Goal: Ask a question

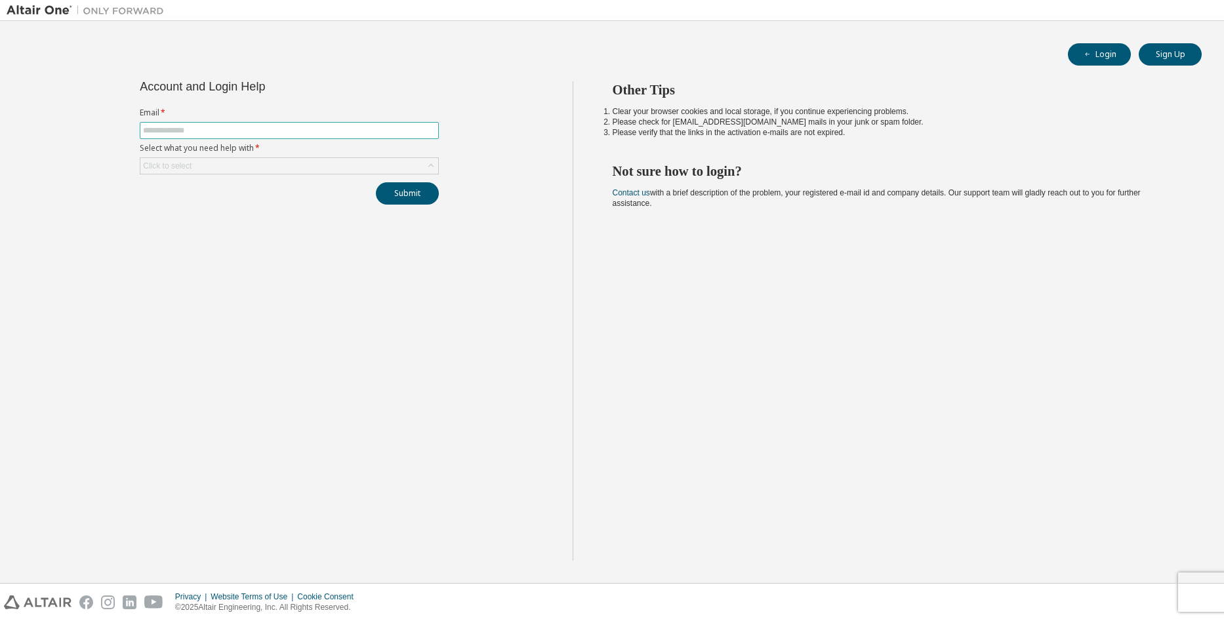
click at [218, 134] on input "text" at bounding box center [289, 130] width 293 height 10
type input "**********"
click at [319, 159] on div "Click to select" at bounding box center [289, 166] width 298 height 16
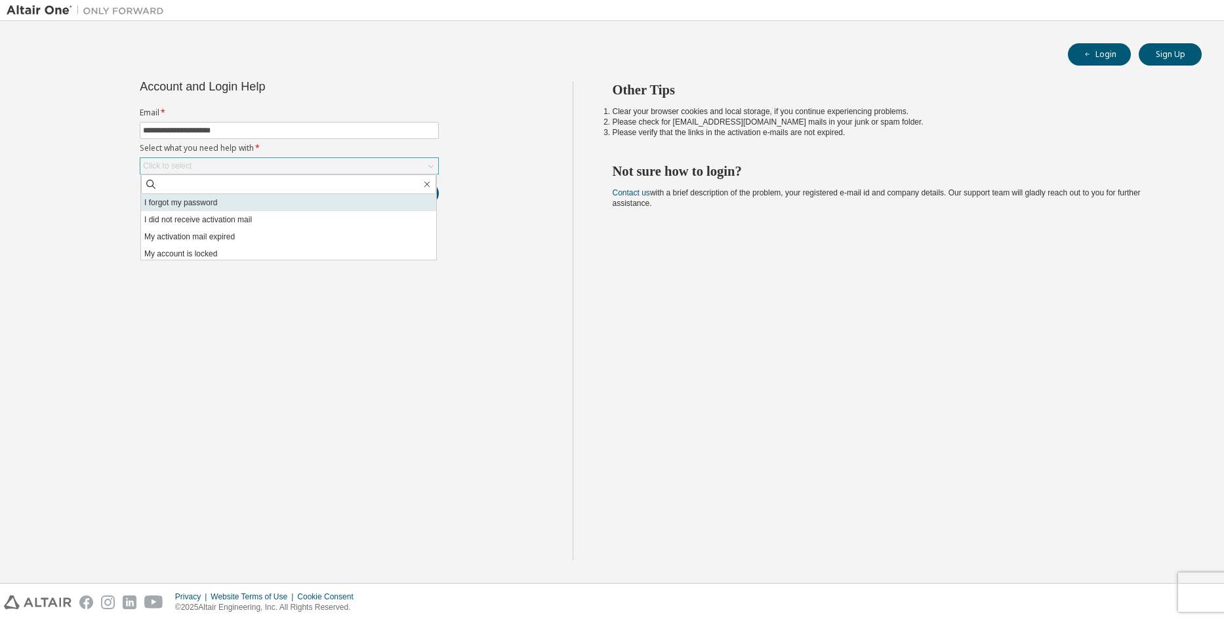
click at [272, 205] on li "I forgot my password" at bounding box center [288, 202] width 295 height 17
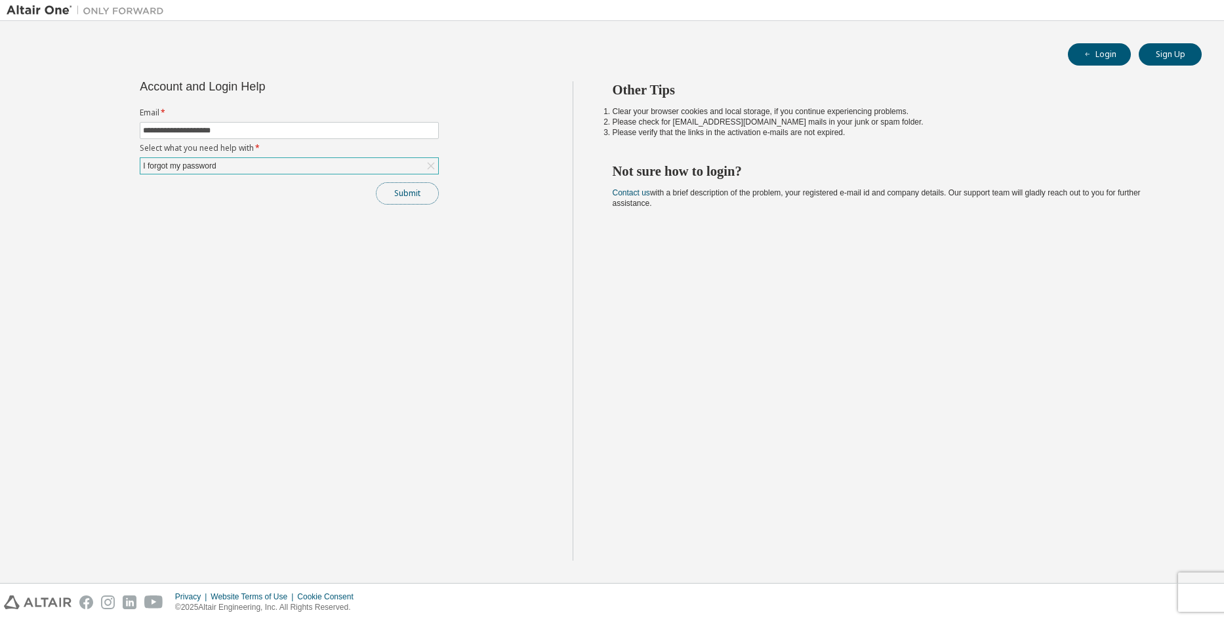
click at [382, 191] on button "Submit" at bounding box center [407, 193] width 63 height 22
click at [323, 160] on div "Click to select" at bounding box center [289, 166] width 298 height 16
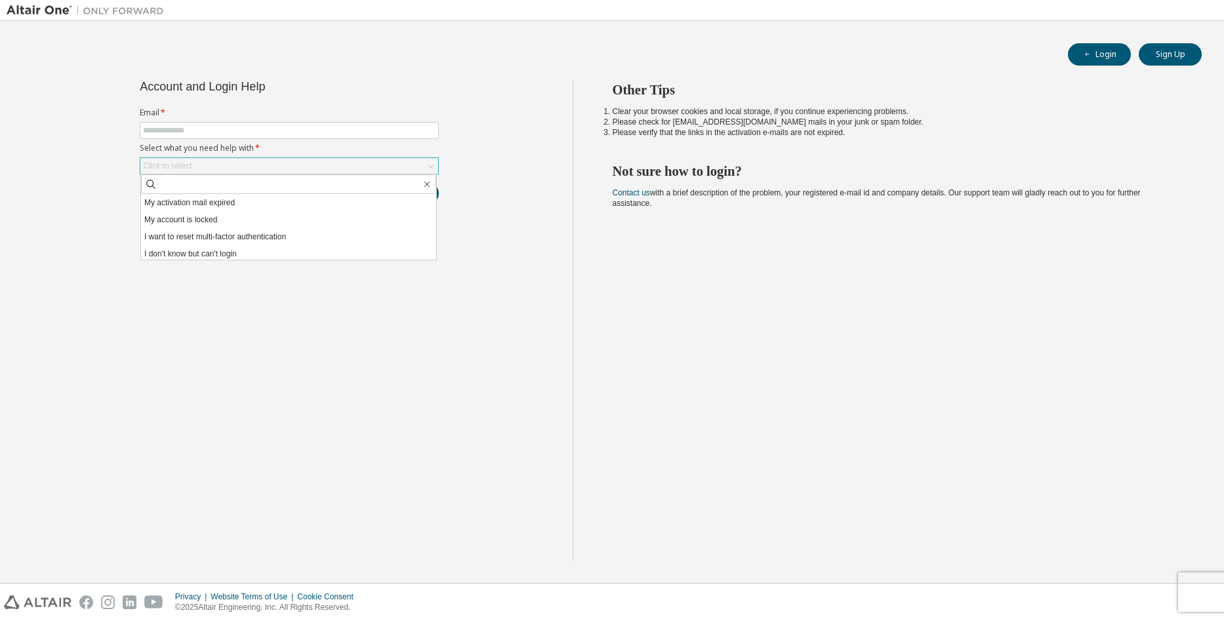
scroll to position [37, 0]
click at [316, 245] on li "I don't know but can't login" at bounding box center [288, 251] width 295 height 17
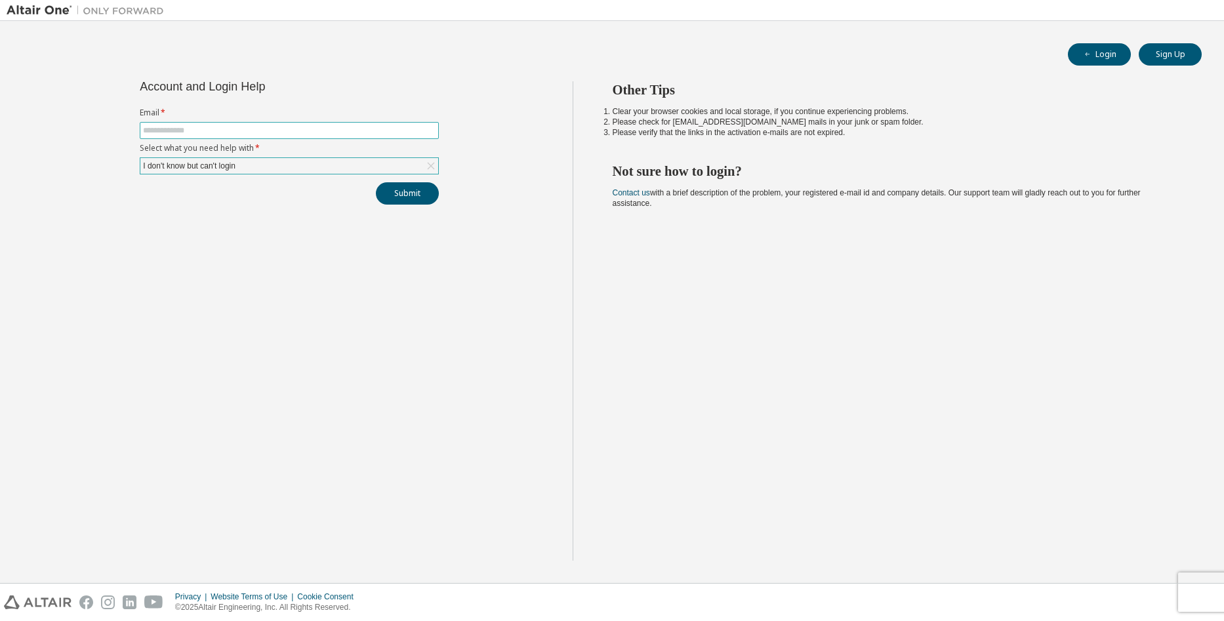
click at [280, 135] on input "text" at bounding box center [289, 130] width 293 height 10
type input "**********"
click at [417, 200] on button "Submit" at bounding box center [407, 193] width 63 height 22
click at [1195, 586] on icon "button" at bounding box center [1197, 585] width 8 height 8
click at [388, 191] on button "Submit" at bounding box center [407, 193] width 63 height 22
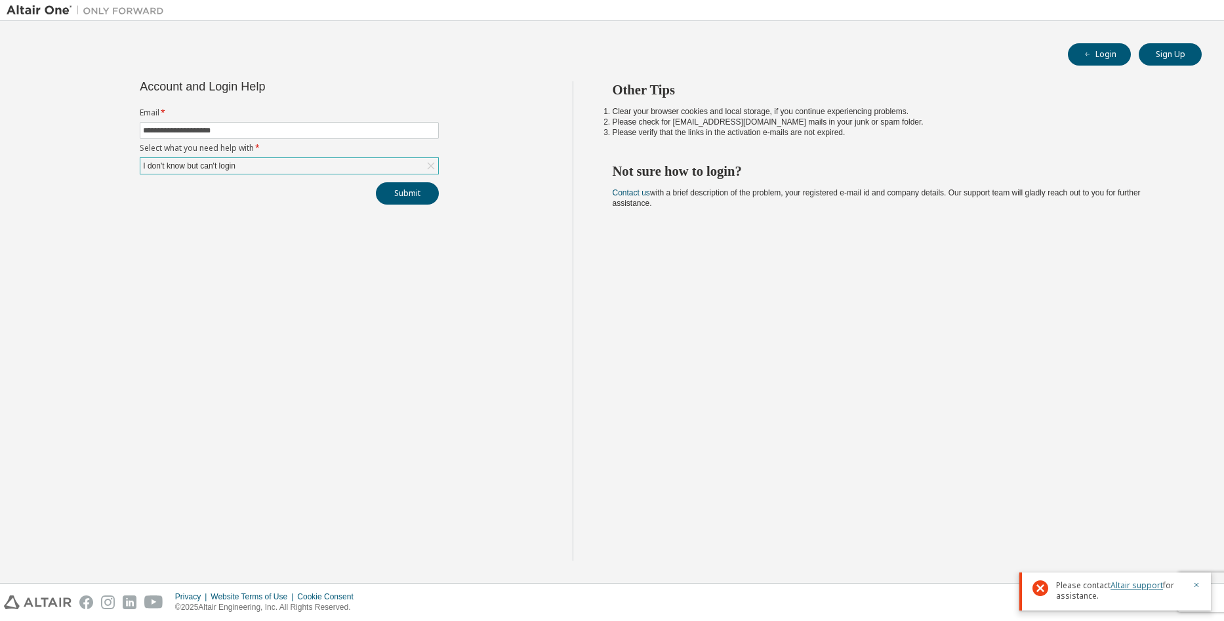
click at [1133, 582] on link "Altair support" at bounding box center [1137, 585] width 52 height 11
click at [950, 237] on div "Other Tips Clear your browser cookies and local storage, if you continue experi…" at bounding box center [895, 320] width 645 height 479
click at [1106, 54] on button "Login" at bounding box center [1099, 54] width 63 height 22
